Goal: Information Seeking & Learning: Understand process/instructions

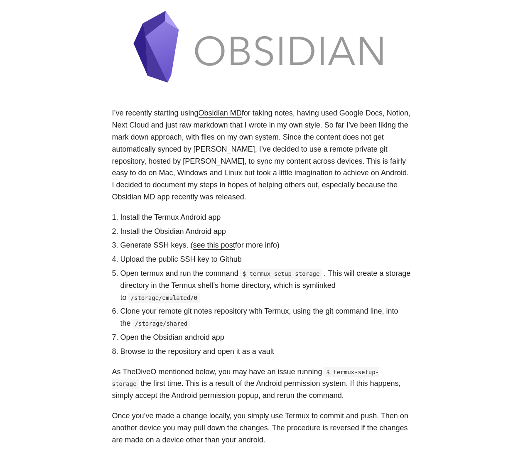
scroll to position [166, 0]
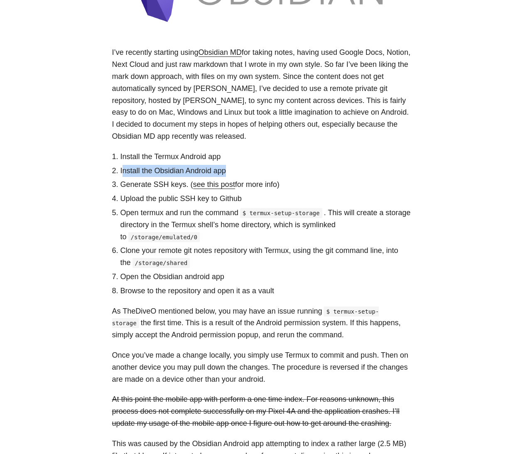
drag, startPoint x: 124, startPoint y: 172, endPoint x: 243, endPoint y: 168, distance: 119.4
click at [237, 167] on li "Install the Obsidian Android app" at bounding box center [266, 171] width 291 height 12
click at [243, 168] on li "Install the Obsidian Android app" at bounding box center [266, 171] width 291 height 12
drag, startPoint x: 140, startPoint y: 188, endPoint x: 154, endPoint y: 186, distance: 14.8
click at [150, 185] on li "Generate SSH keys. ( see this post for more info)" at bounding box center [266, 185] width 291 height 12
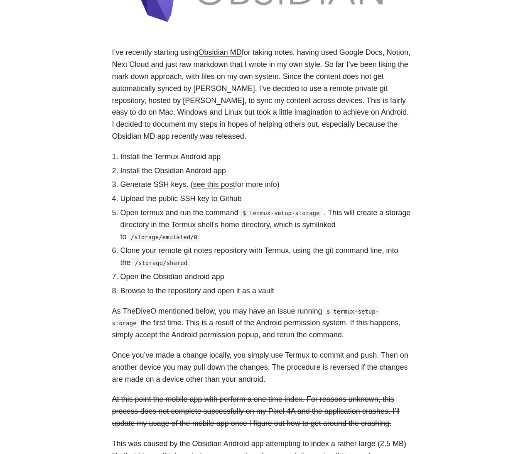
click at [338, 175] on li "Install the Obsidian Android app" at bounding box center [266, 171] width 291 height 12
drag, startPoint x: 125, startPoint y: 154, endPoint x: 149, endPoint y: 157, distance: 24.7
click at [133, 155] on li "Install the Termux Android app" at bounding box center [266, 157] width 291 height 12
click at [133, 175] on li "Install the Obsidian Android app" at bounding box center [266, 171] width 291 height 12
drag, startPoint x: 131, startPoint y: 184, endPoint x: 148, endPoint y: 183, distance: 17.1
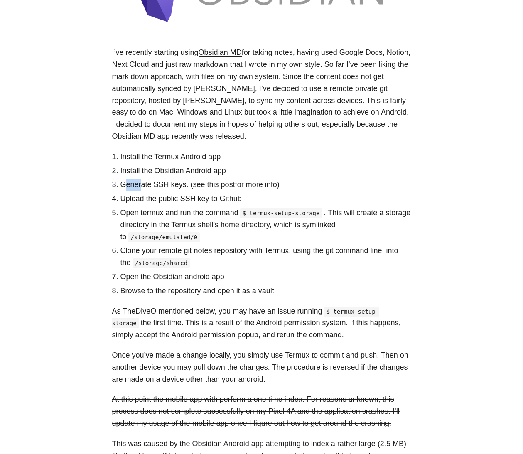
click at [143, 183] on li "Generate SSH keys. ( see this post for more info)" at bounding box center [266, 185] width 291 height 12
click at [148, 183] on li "Generate SSH keys. ( see this post for more info)" at bounding box center [266, 185] width 291 height 12
drag, startPoint x: 158, startPoint y: 199, endPoint x: 269, endPoint y: 197, distance: 111.4
click at [266, 197] on li "Upload the public SSH key to Github" at bounding box center [266, 199] width 291 height 12
click at [269, 197] on li "Upload the public SSH key to Github" at bounding box center [266, 199] width 291 height 12
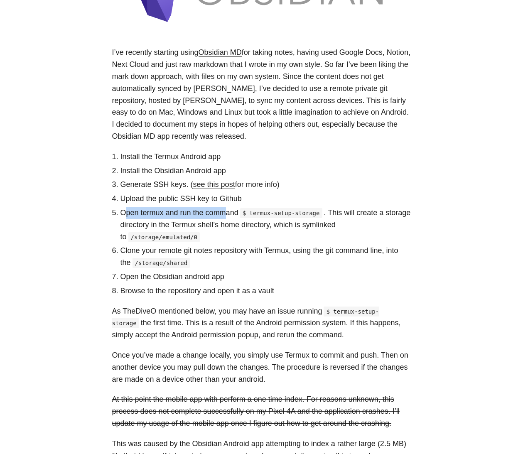
drag, startPoint x: 125, startPoint y: 211, endPoint x: 231, endPoint y: 212, distance: 106.0
click at [231, 212] on li "Open termux and run the command $ termux-setup-storage . This will create a sto…" at bounding box center [266, 225] width 291 height 36
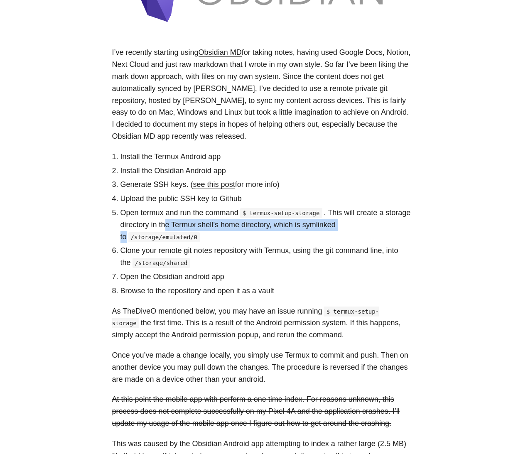
drag, startPoint x: 169, startPoint y: 223, endPoint x: 397, endPoint y: 226, distance: 228.2
click at [381, 226] on li "Open termux and run the command $ termux-setup-storage . This will create a sto…" at bounding box center [266, 225] width 291 height 36
click at [397, 226] on li "Open termux and run the command $ termux-setup-storage . This will create a sto…" at bounding box center [266, 225] width 291 height 36
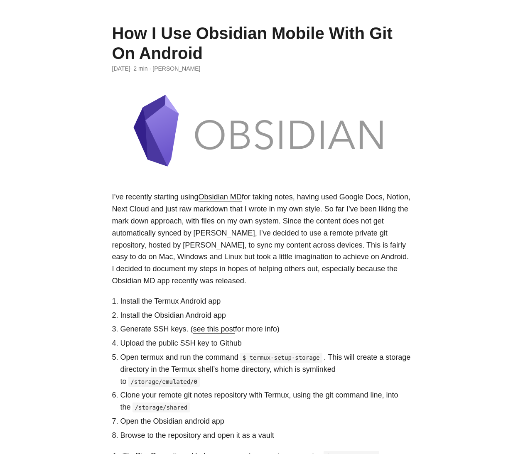
scroll to position [0, 0]
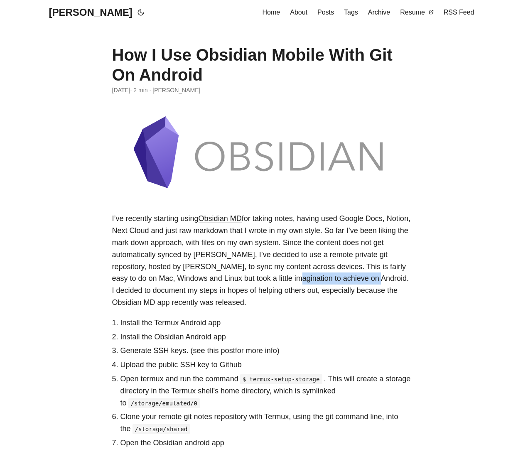
drag, startPoint x: 350, startPoint y: 278, endPoint x: 398, endPoint y: 279, distance: 48.2
click at [360, 278] on p "I’ve recently starting using Obsidian MD for taking notes, having used Google D…" at bounding box center [261, 261] width 299 height 96
click at [398, 279] on p "I’ve recently starting using Obsidian MD for taking notes, having used Google D…" at bounding box center [261, 261] width 299 height 96
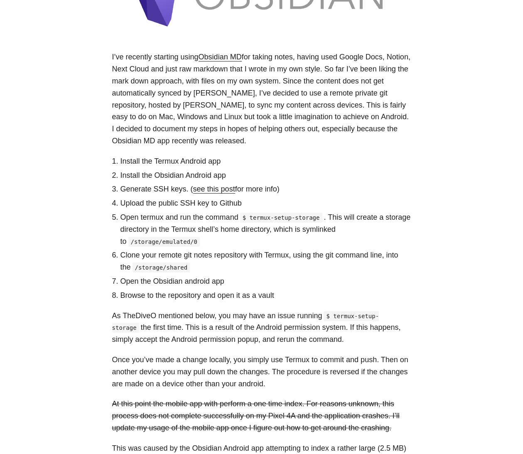
scroll to position [208, 0]
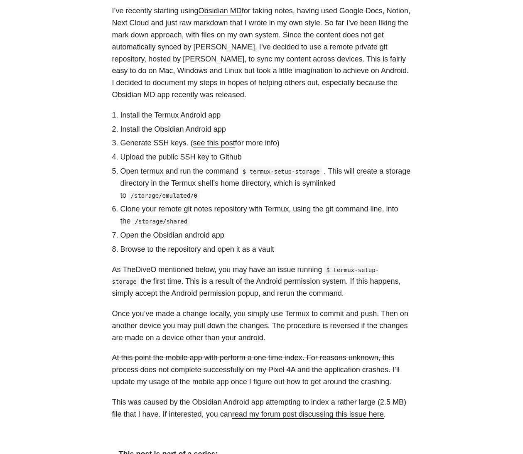
click at [35, 173] on body "[PERSON_NAME] Home About Posts Tags Archive Resume" at bounding box center [261, 219] width 523 height 854
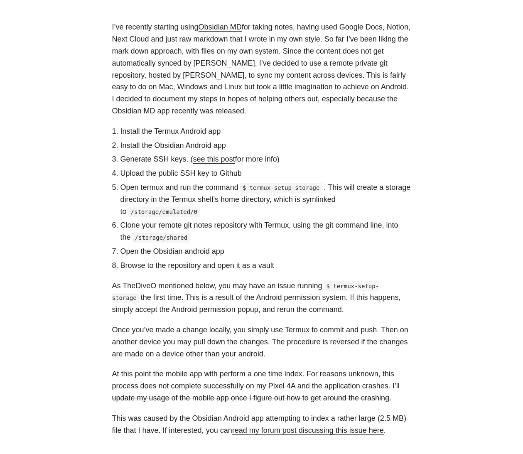
scroll to position [0, 0]
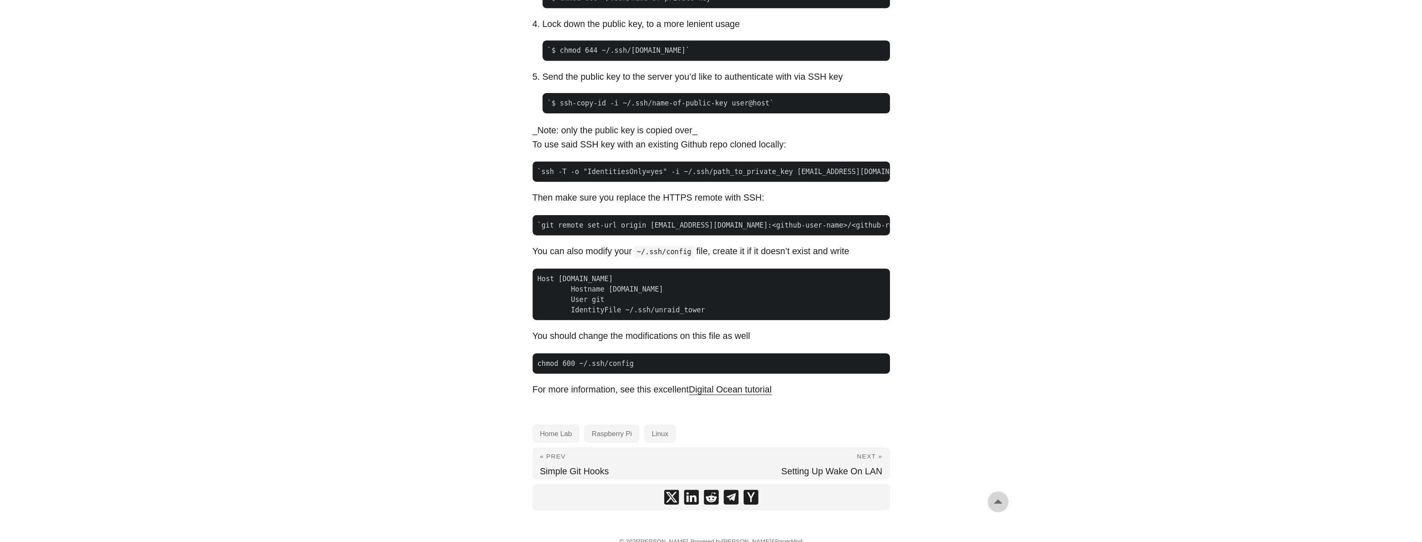
scroll to position [714, 0]
